Goal: Find specific page/section: Find specific page/section

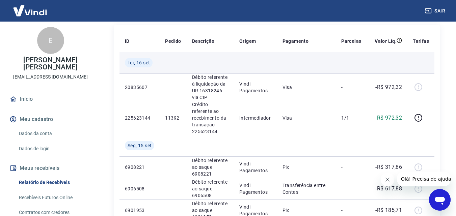
scroll to position [101, 0]
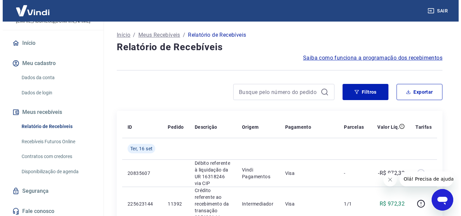
scroll to position [59, 0]
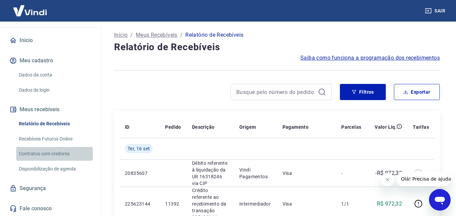
click at [68, 155] on link "Contratos com credores" at bounding box center [54, 154] width 77 height 14
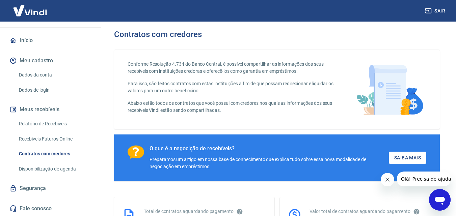
click at [68, 123] on link "Relatório de Recebíveis" at bounding box center [54, 124] width 77 height 14
